Goal: Information Seeking & Learning: Learn about a topic

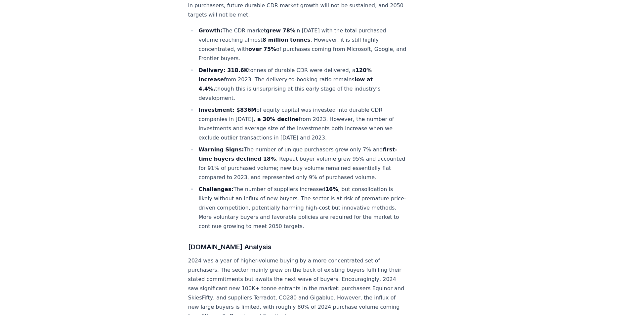
scroll to position [300, 0]
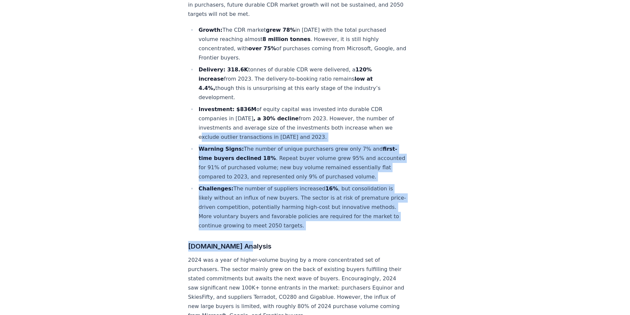
drag, startPoint x: 387, startPoint y: 216, endPoint x: 189, endPoint y: 108, distance: 226.1
click at [316, 241] on h3 "CDR.fyi Analysis" at bounding box center [297, 246] width 219 height 11
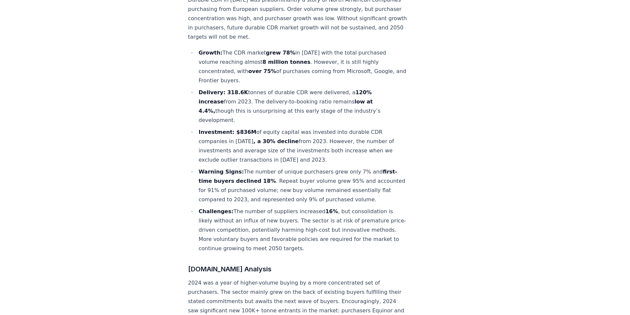
scroll to position [276, 0]
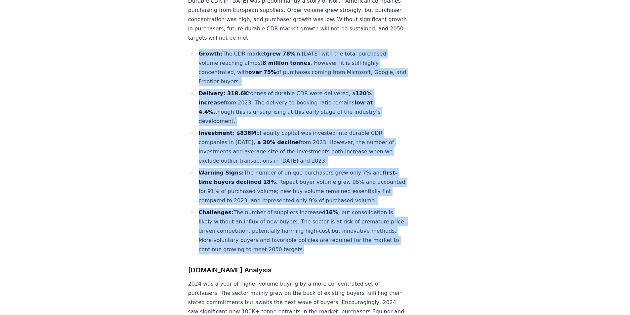
drag, startPoint x: 257, startPoint y: 137, endPoint x: 169, endPoint y: 32, distance: 137.1
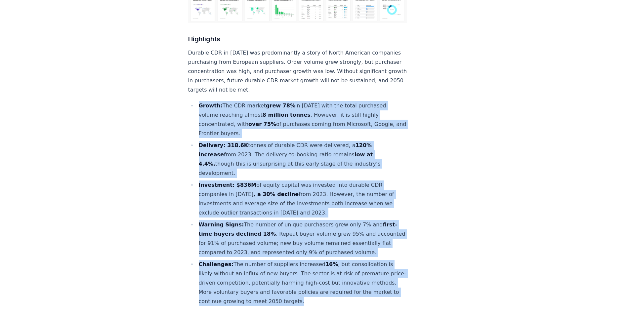
scroll to position [224, 0]
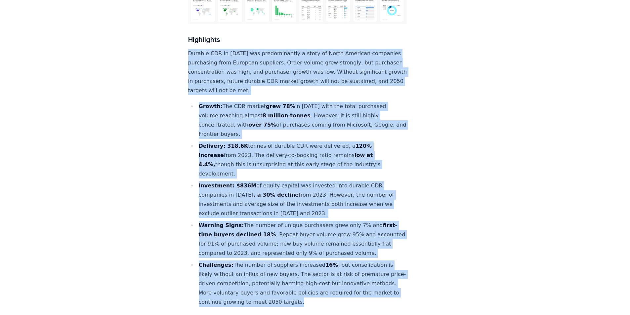
copy div "Durable CDR in 2024 was predominantly a story of North American companies purch…"
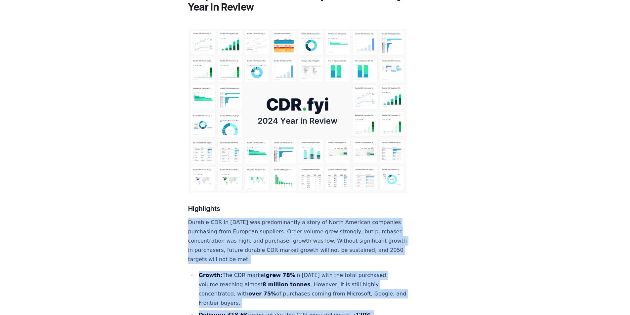
scroll to position [0, 0]
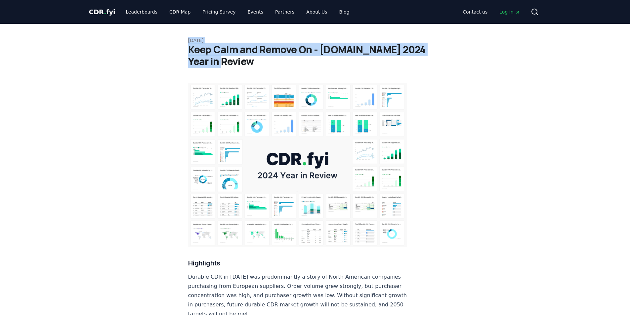
drag, startPoint x: 239, startPoint y: 63, endPoint x: 174, endPoint y: 38, distance: 69.6
copy div "February 14, 2025 Keep Calm and Remove On - CDR.fyi 2024 Year in Review"
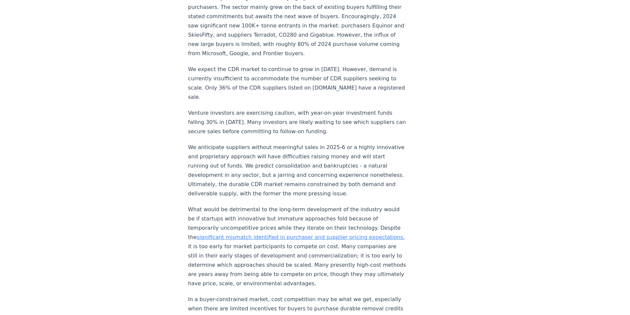
scroll to position [561, 0]
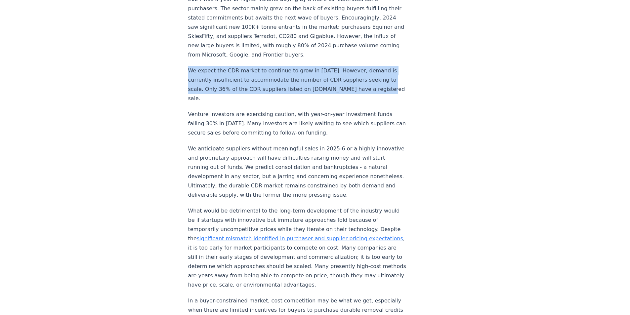
drag, startPoint x: 378, startPoint y: 69, endPoint x: 180, endPoint y: 51, distance: 199.1
copy p "We expect the CDR market to continue to grow in 2025. However, demand is curren…"
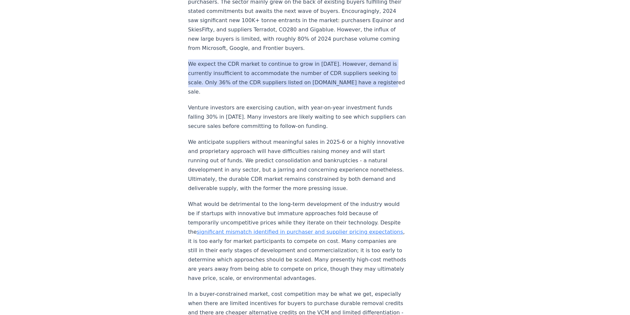
scroll to position [568, 0]
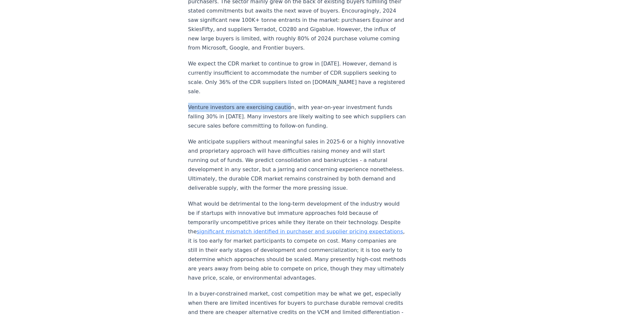
drag, startPoint x: 185, startPoint y: 78, endPoint x: 281, endPoint y: 76, distance: 96.6
copy p "Venture investors are exercising caution"
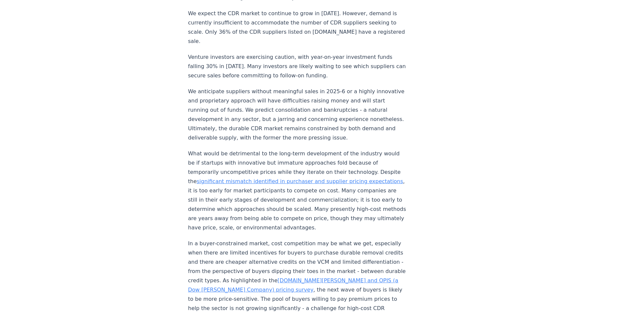
scroll to position [619, 0]
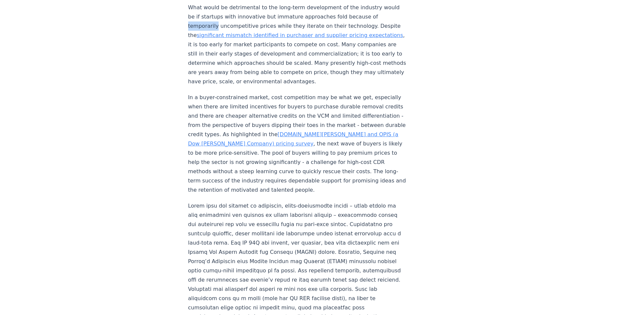
scroll to position [765, 0]
click at [214, 201] on p at bounding box center [297, 266] width 219 height 130
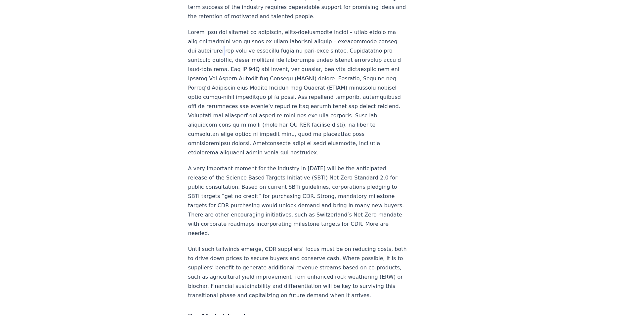
scroll to position [940, 0]
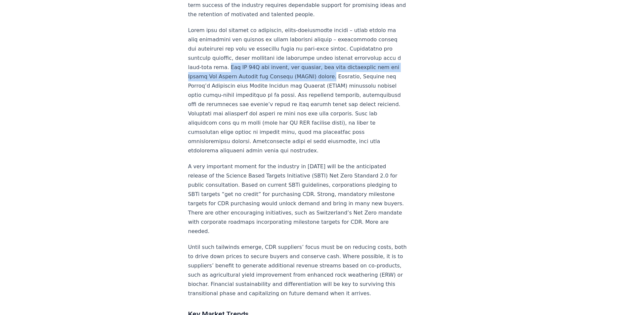
drag, startPoint x: 244, startPoint y: 35, endPoint x: 377, endPoint y: 50, distance: 134.1
click at [377, 50] on p at bounding box center [297, 91] width 219 height 130
copy p "The US 45Q tax credit, for example, has been fundamental for the Direct Air Car…"
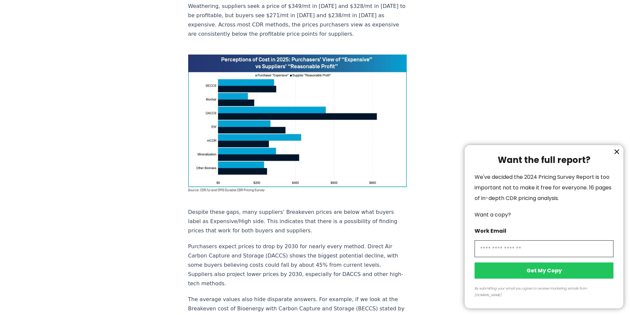
scroll to position [465, 0]
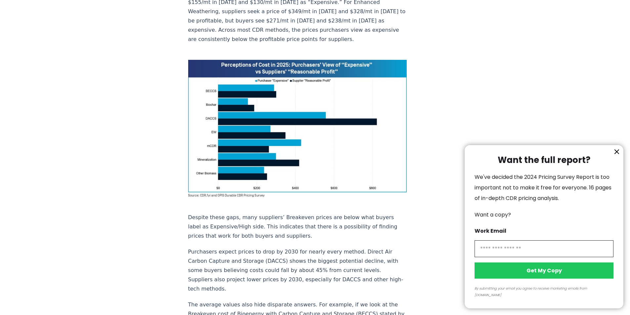
scroll to position [470, 0]
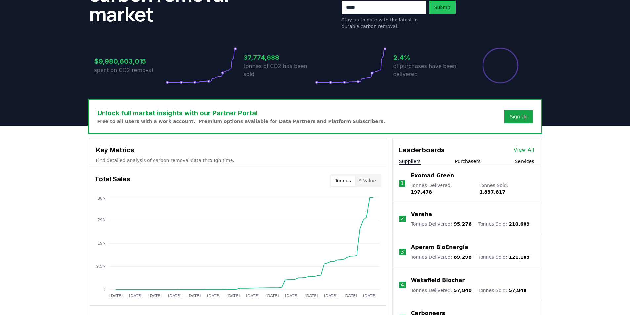
click at [93, 218] on icon "Jan 2019 Jul 2019 Jan 2020 Jul 2020 Jan 2021 Jul 2021 Jan 2022 Jul 2022 Jan 202…" at bounding box center [235, 249] width 292 height 106
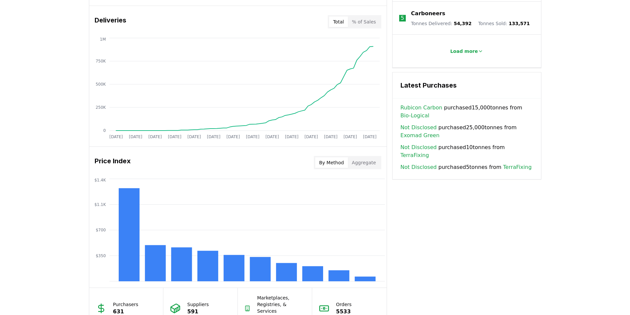
scroll to position [406, 0]
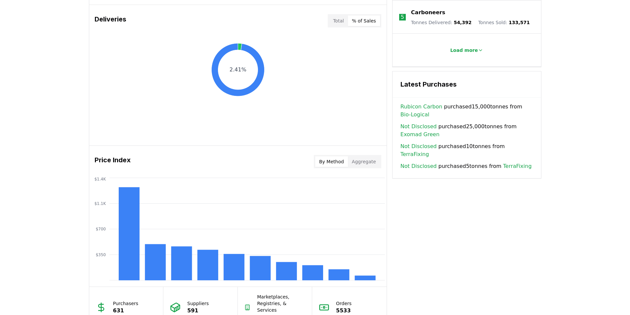
click at [372, 22] on button "% of Sales" at bounding box center [364, 21] width 32 height 11
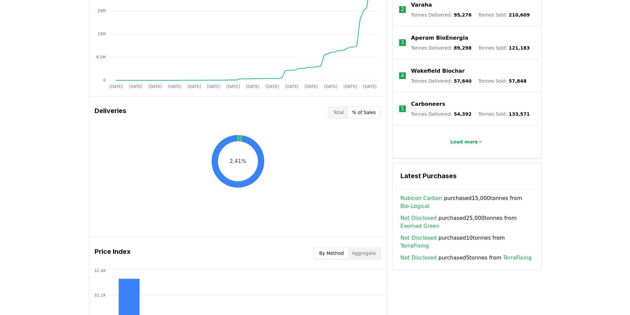
scroll to position [314, 0]
click at [341, 113] on button "Total" at bounding box center [338, 113] width 19 height 11
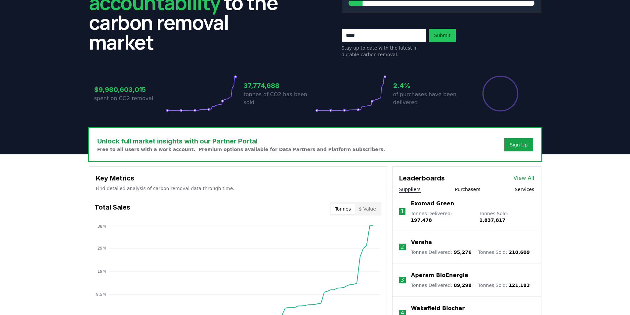
scroll to position [0, 0]
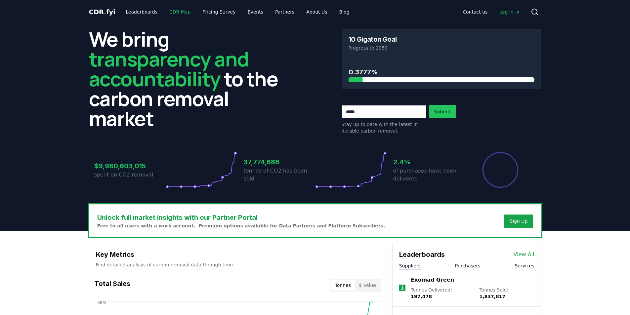
click at [177, 10] on link "CDR Map" at bounding box center [180, 12] width 32 height 12
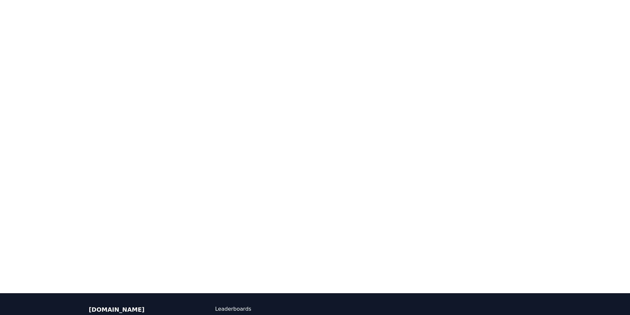
scroll to position [127, 0]
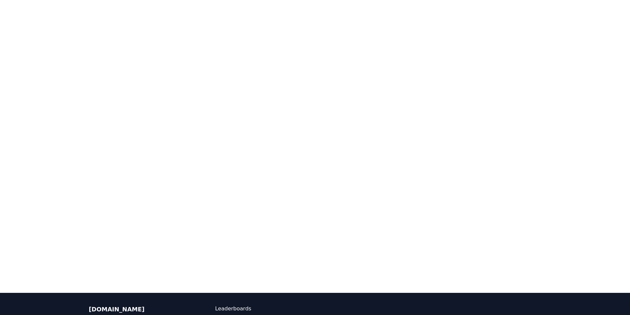
click at [616, 114] on div at bounding box center [315, 135] width 630 height 315
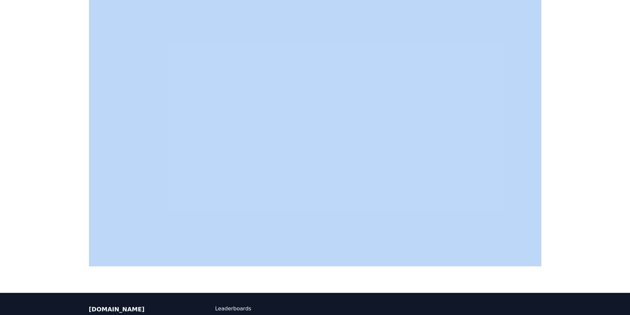
click at [616, 114] on div at bounding box center [315, 135] width 630 height 315
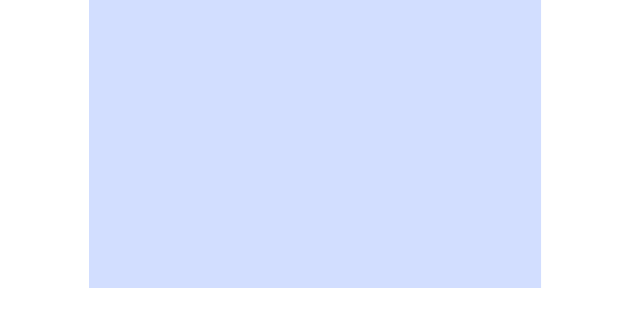
scroll to position [0, 0]
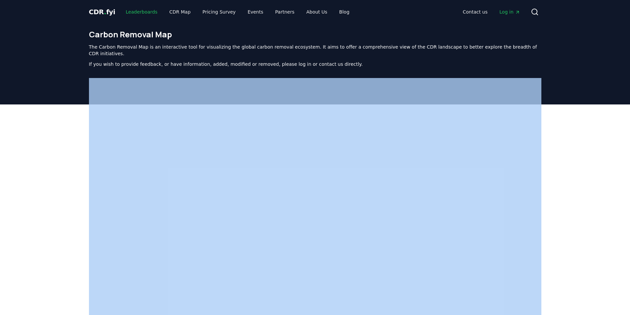
click at [137, 13] on link "Leaderboards" at bounding box center [141, 12] width 42 height 12
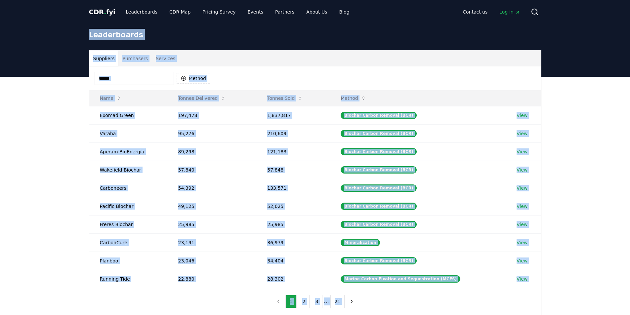
click at [57, 179] on div "Suppliers Purchasers Services Method Name Tonnes Delivered Tonnes Sold Method E…" at bounding box center [315, 209] width 630 height 265
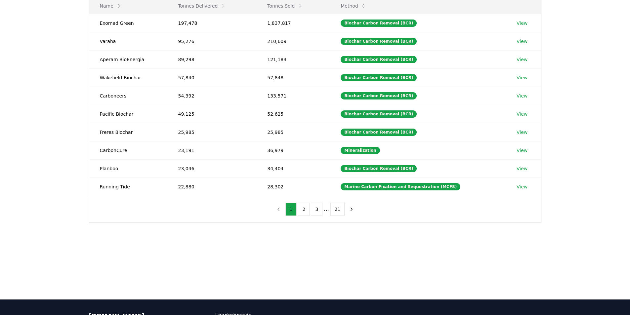
scroll to position [93, 0]
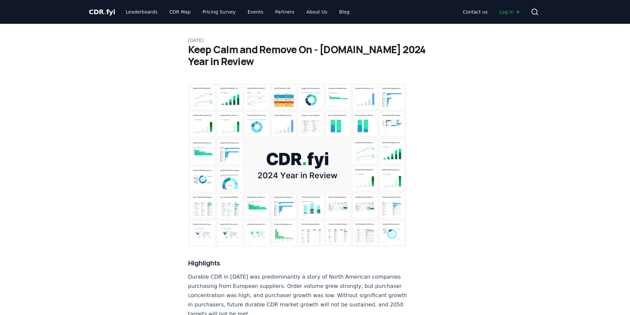
scroll to position [1012, 0]
